Goal: Information Seeking & Learning: Learn about a topic

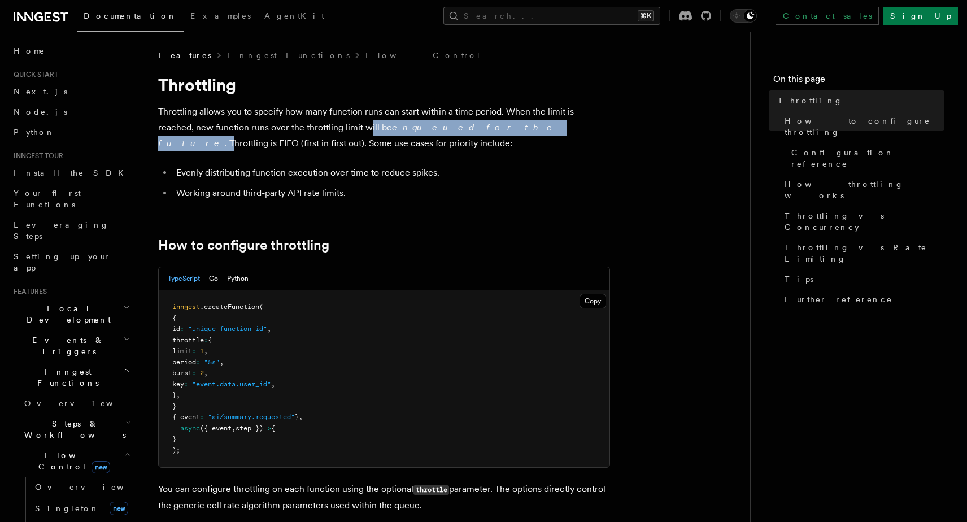
drag, startPoint x: 331, startPoint y: 129, endPoint x: 456, endPoint y: 125, distance: 124.9
click at [456, 125] on p "Throttling allows you to specify how many function runs can start within a time…" at bounding box center [384, 127] width 452 height 47
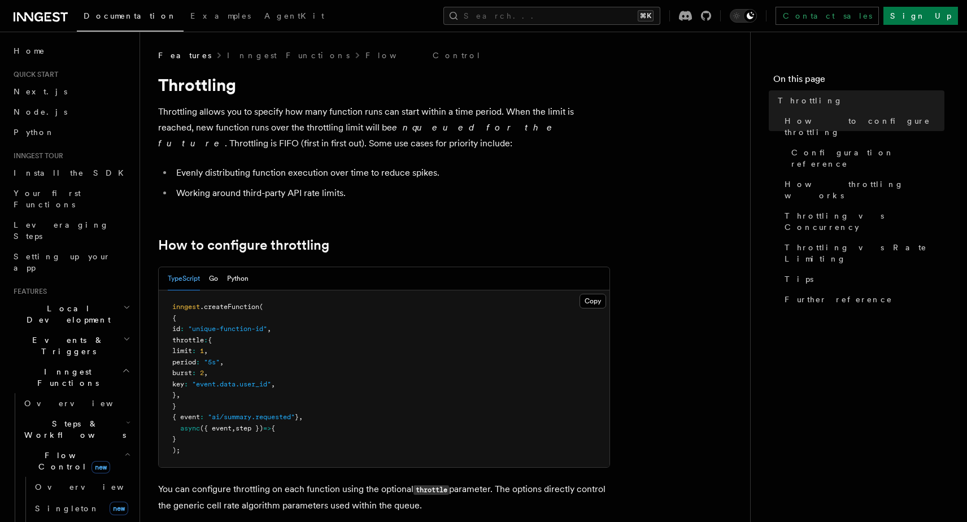
click at [396, 133] on p "Throttling allows you to specify how many function runs can start within a time…" at bounding box center [384, 127] width 452 height 47
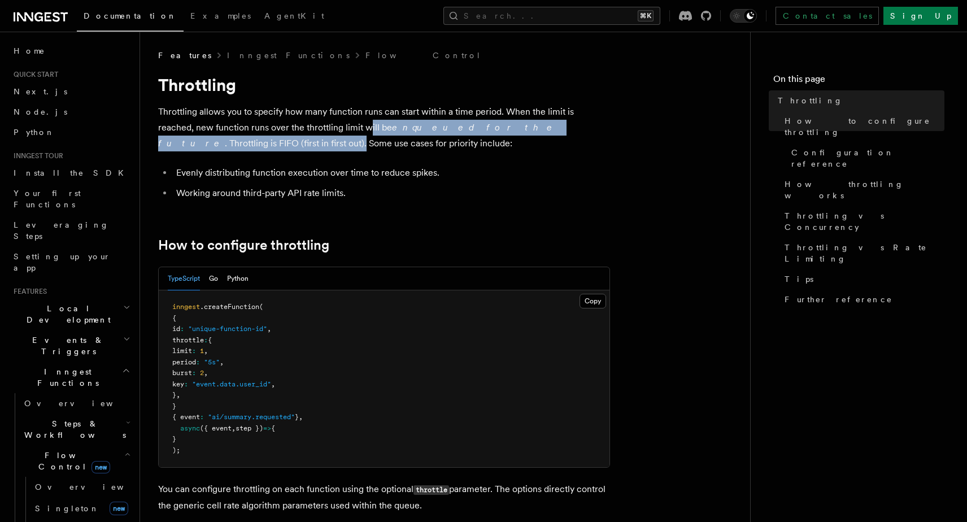
drag, startPoint x: 329, startPoint y: 127, endPoint x: 593, endPoint y: 130, distance: 263.8
click at [594, 130] on p "Throttling allows you to specify how many function runs can start within a time…" at bounding box center [384, 127] width 452 height 47
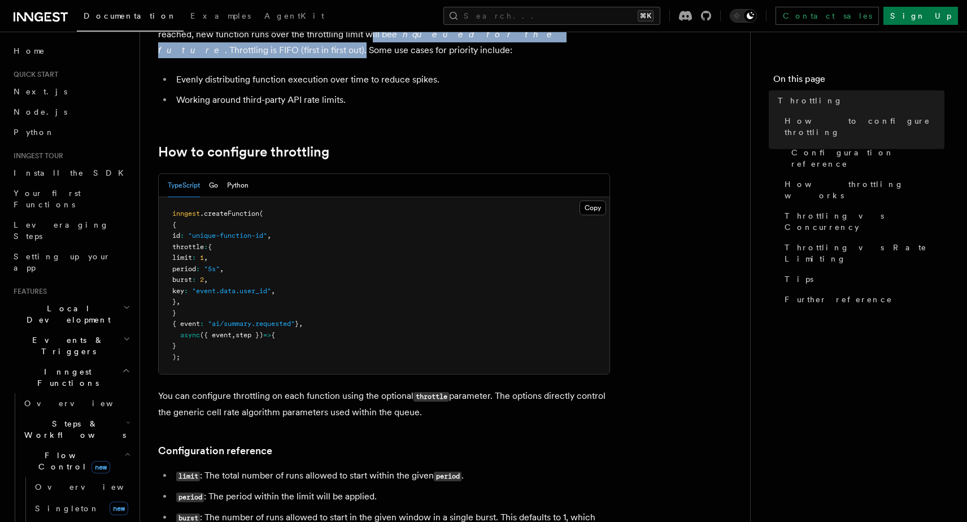
scroll to position [93, 0]
click at [71, 525] on span "Concurrency" at bounding box center [72, 529] width 75 height 9
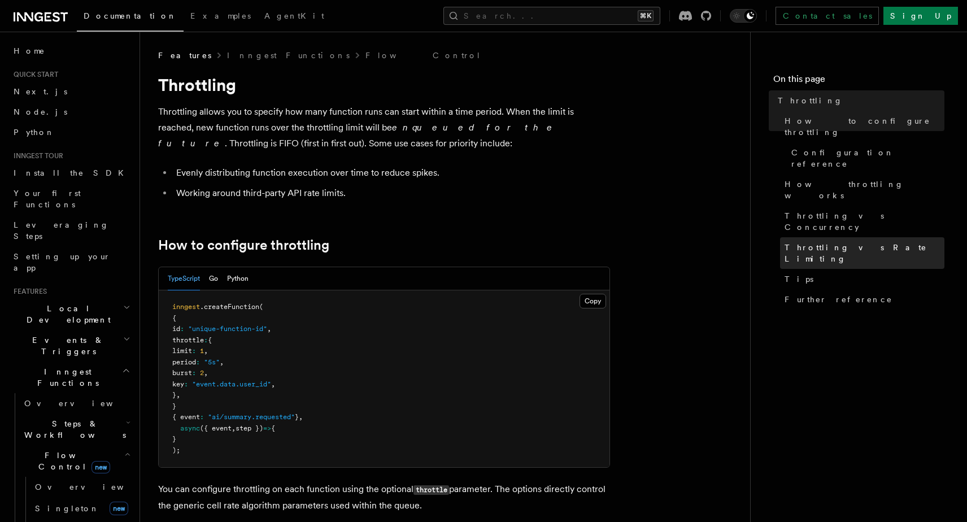
click at [836, 242] on span "Throttling vs Rate Limiting" at bounding box center [865, 253] width 160 height 23
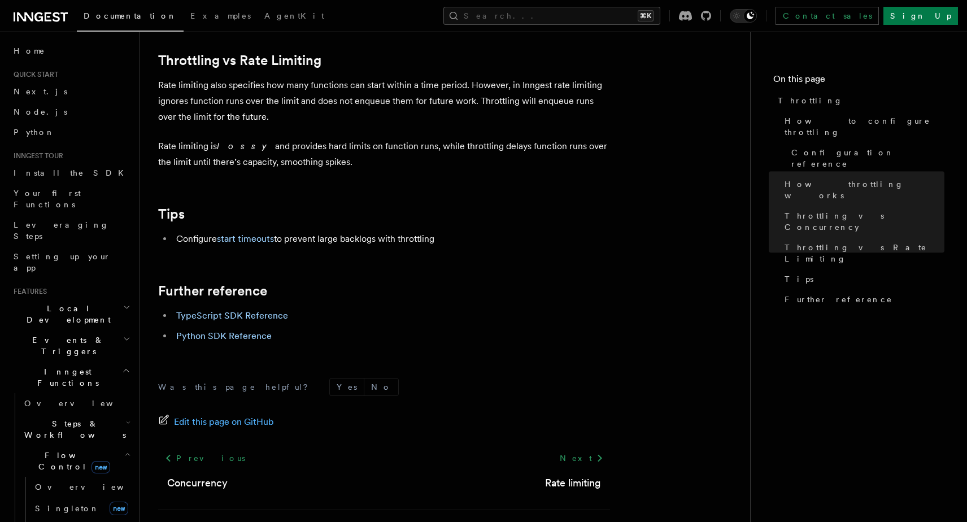
scroll to position [1211, 0]
drag, startPoint x: 327, startPoint y: 168, endPoint x: 154, endPoint y: 63, distance: 202.5
click at [844, 210] on span "Throttling vs Concurrency" at bounding box center [865, 221] width 160 height 23
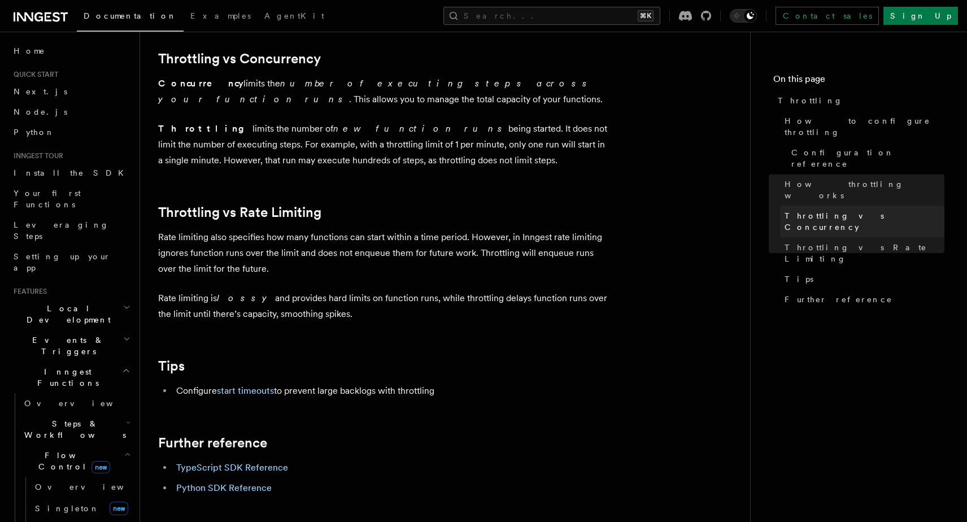
scroll to position [1057, 0]
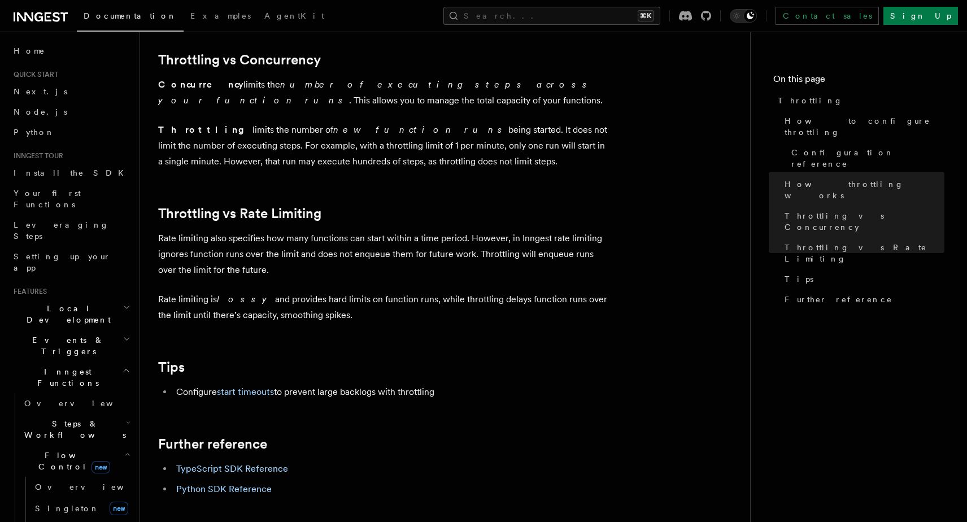
click at [352, 106] on p "Concurrency limits the number of executing steps across your function runs . Th…" at bounding box center [384, 93] width 452 height 32
click at [821, 147] on span "Configuration reference" at bounding box center [867, 158] width 153 height 23
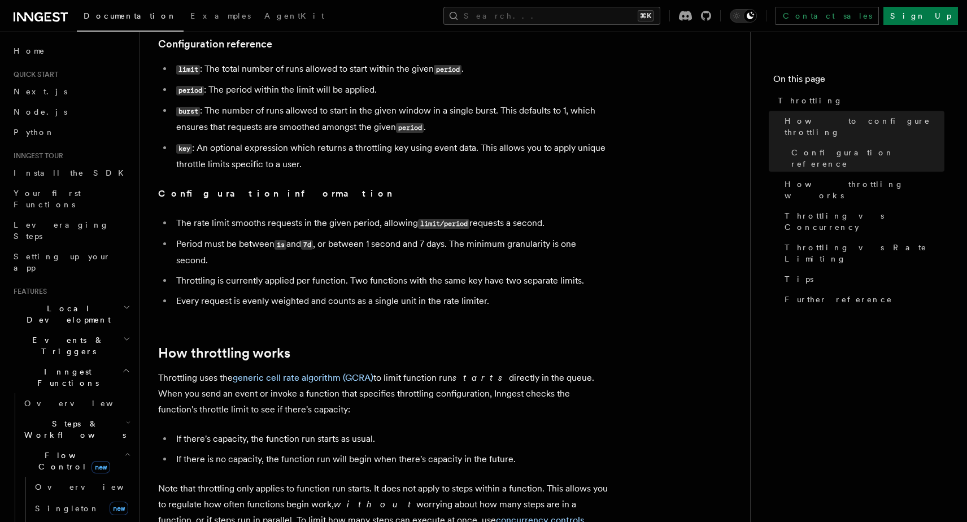
scroll to position [503, 0]
